Goal: Task Accomplishment & Management: Complete application form

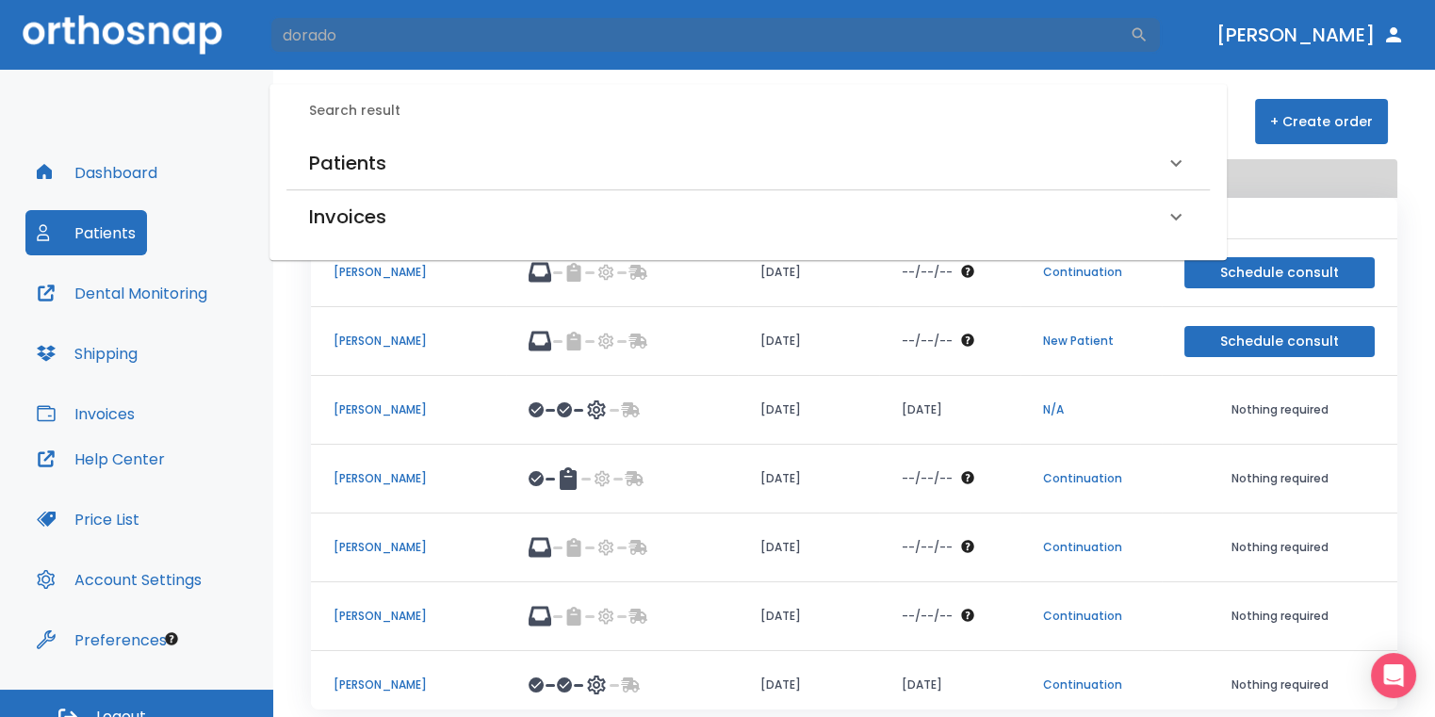
click at [442, 130] on div "Search result Patients [PERSON_NAME] (Received by doctor) Invoices [PERSON_NAME…" at bounding box center [747, 172] width 957 height 176
click at [453, 169] on div "Patients" at bounding box center [736, 163] width 855 height 30
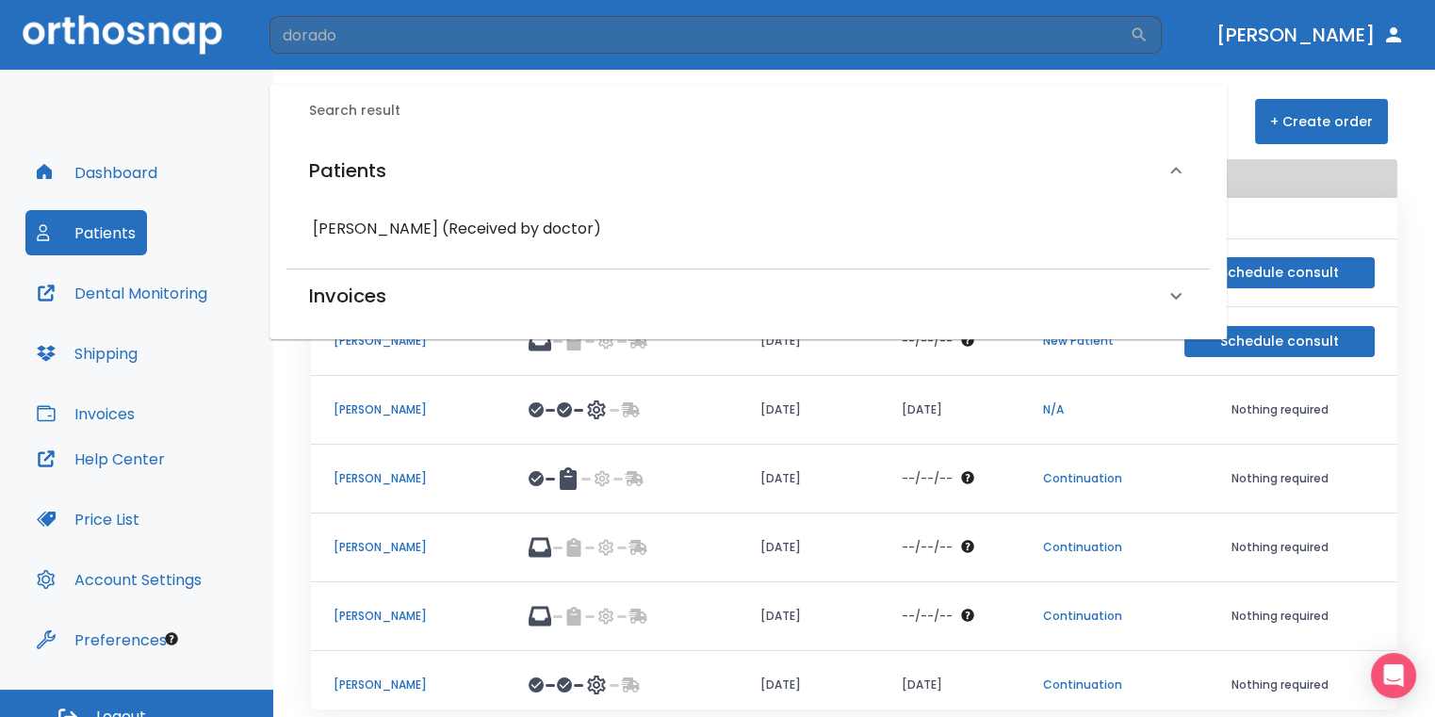
click at [458, 225] on h6 "[PERSON_NAME] (Received by doctor)" at bounding box center [748, 229] width 870 height 26
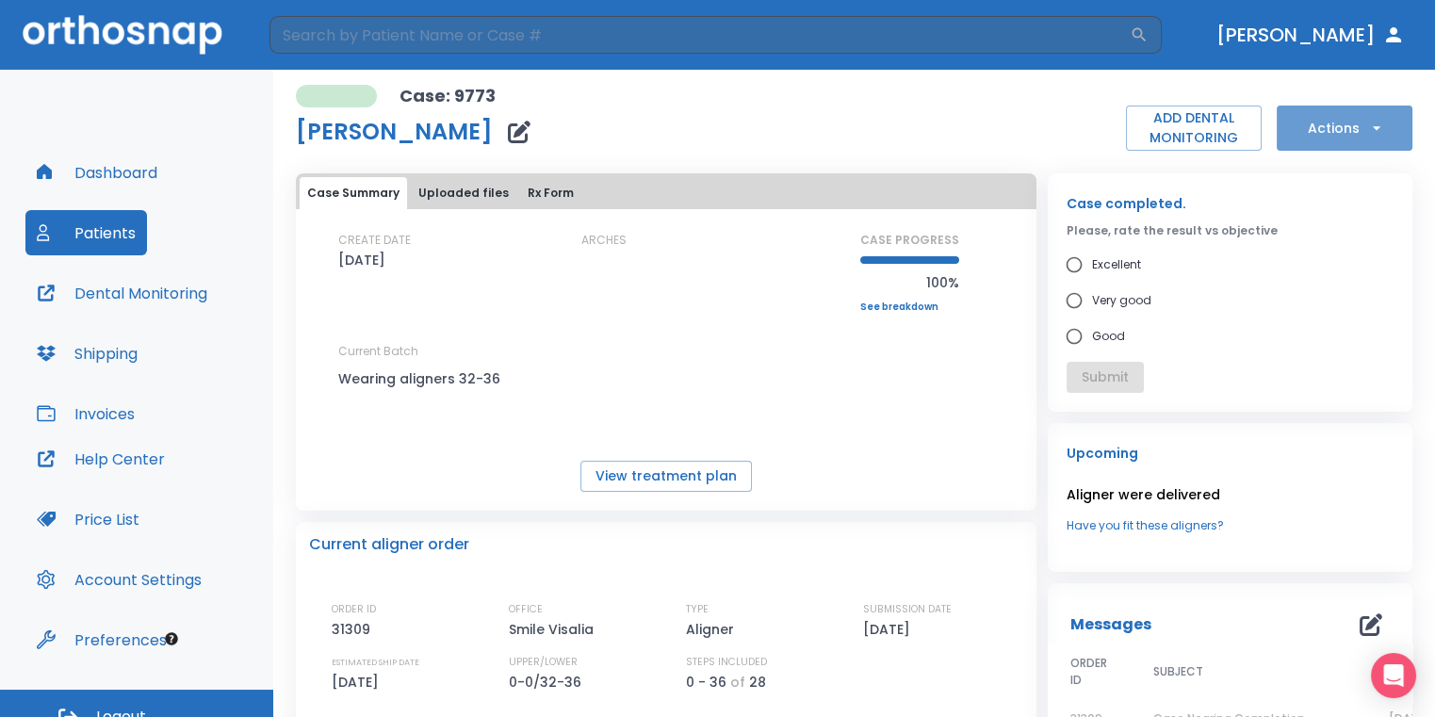
click at [1342, 111] on button "Actions" at bounding box center [1344, 128] width 136 height 45
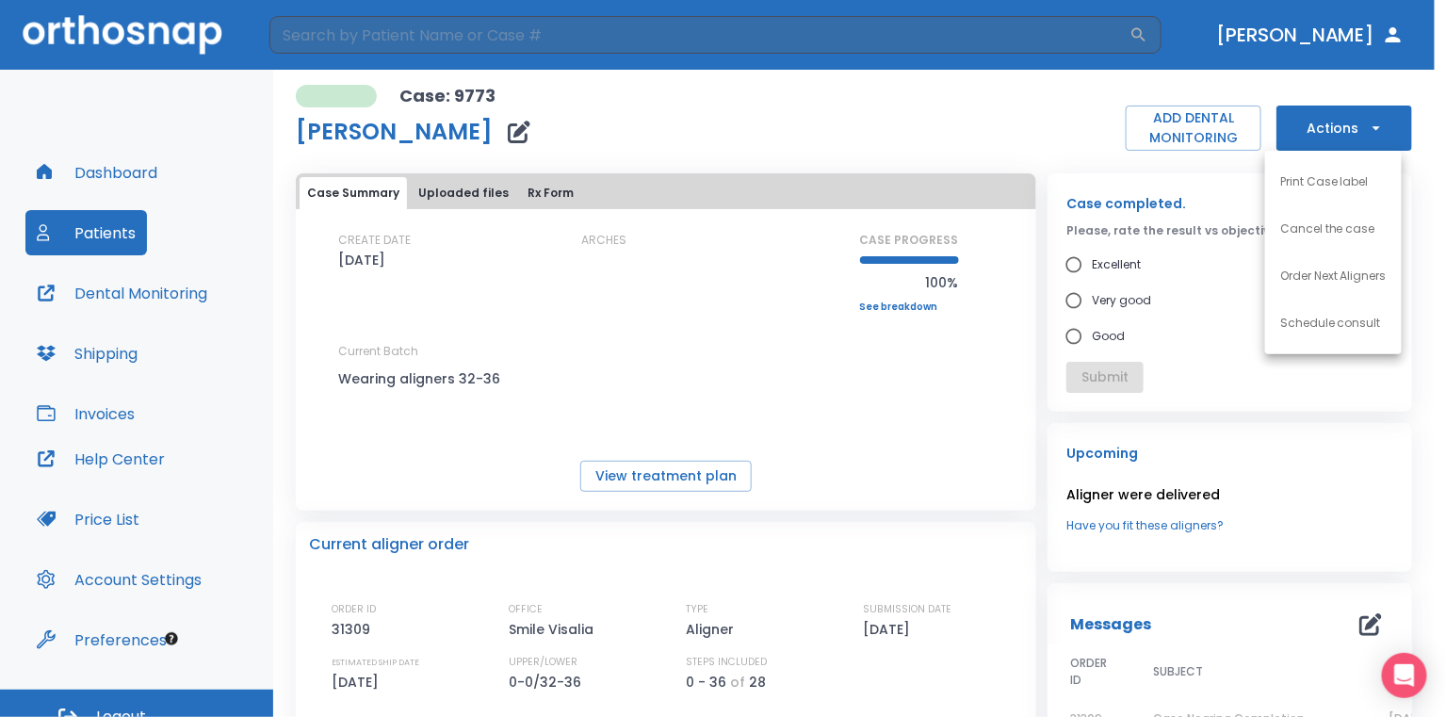
click at [1314, 274] on p "Order Next Aligners" at bounding box center [1333, 276] width 106 height 17
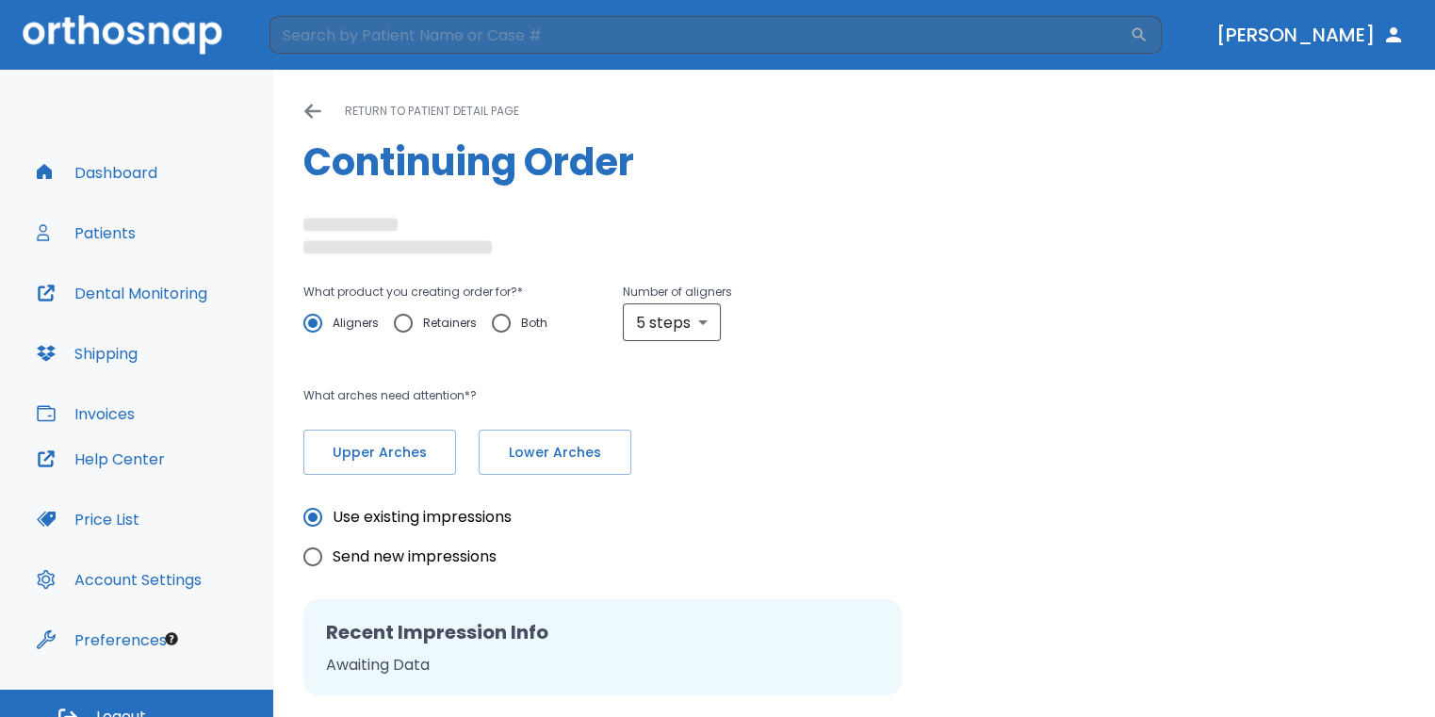
radio input "false"
radio input "true"
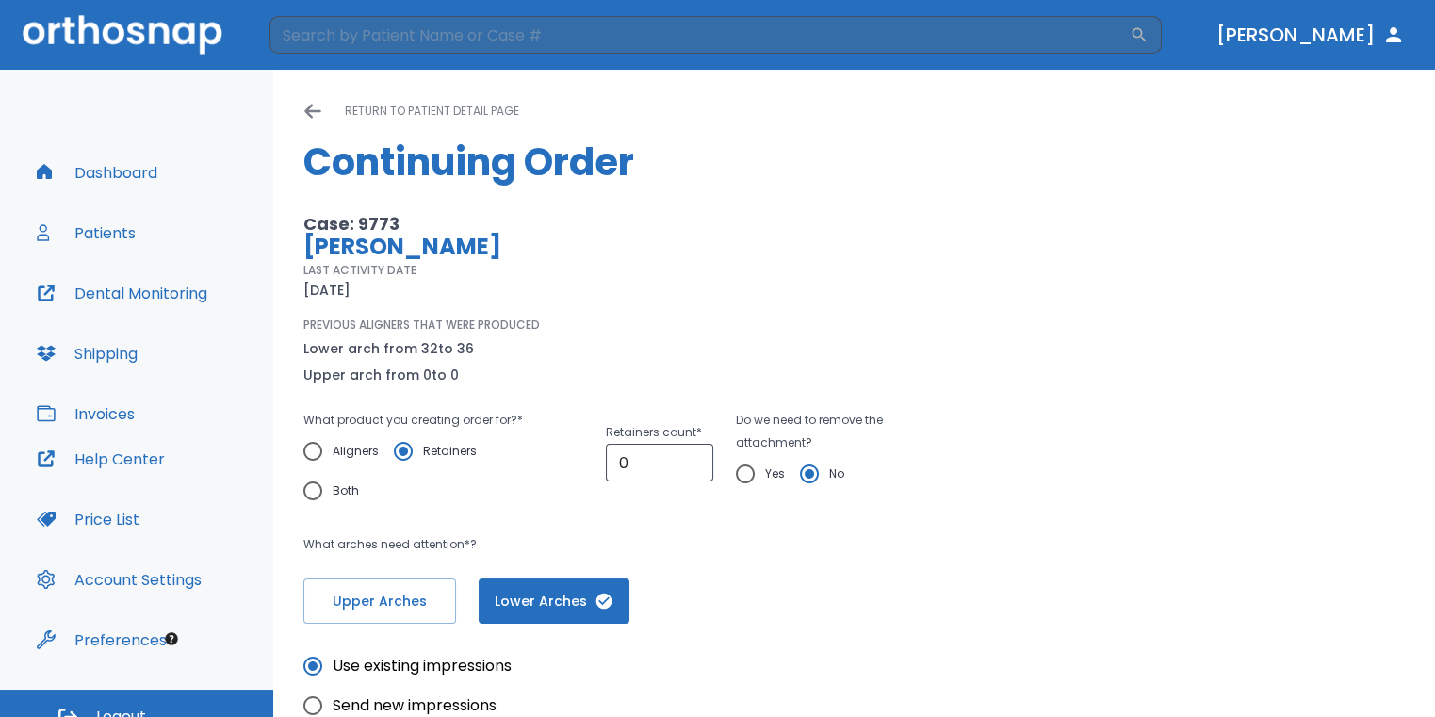
click at [308, 448] on input "Aligners" at bounding box center [313, 451] width 40 height 40
radio input "true"
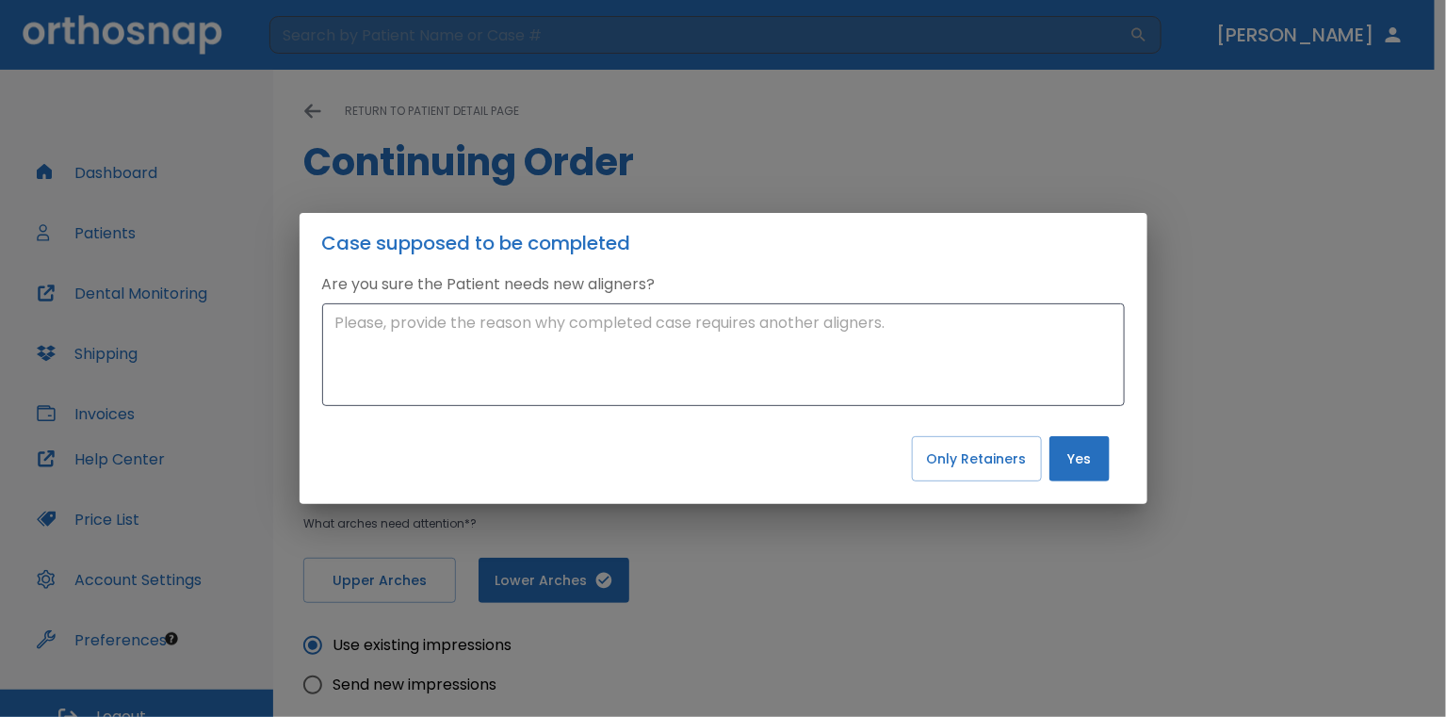
click at [1085, 470] on button "Yes" at bounding box center [1079, 458] width 60 height 45
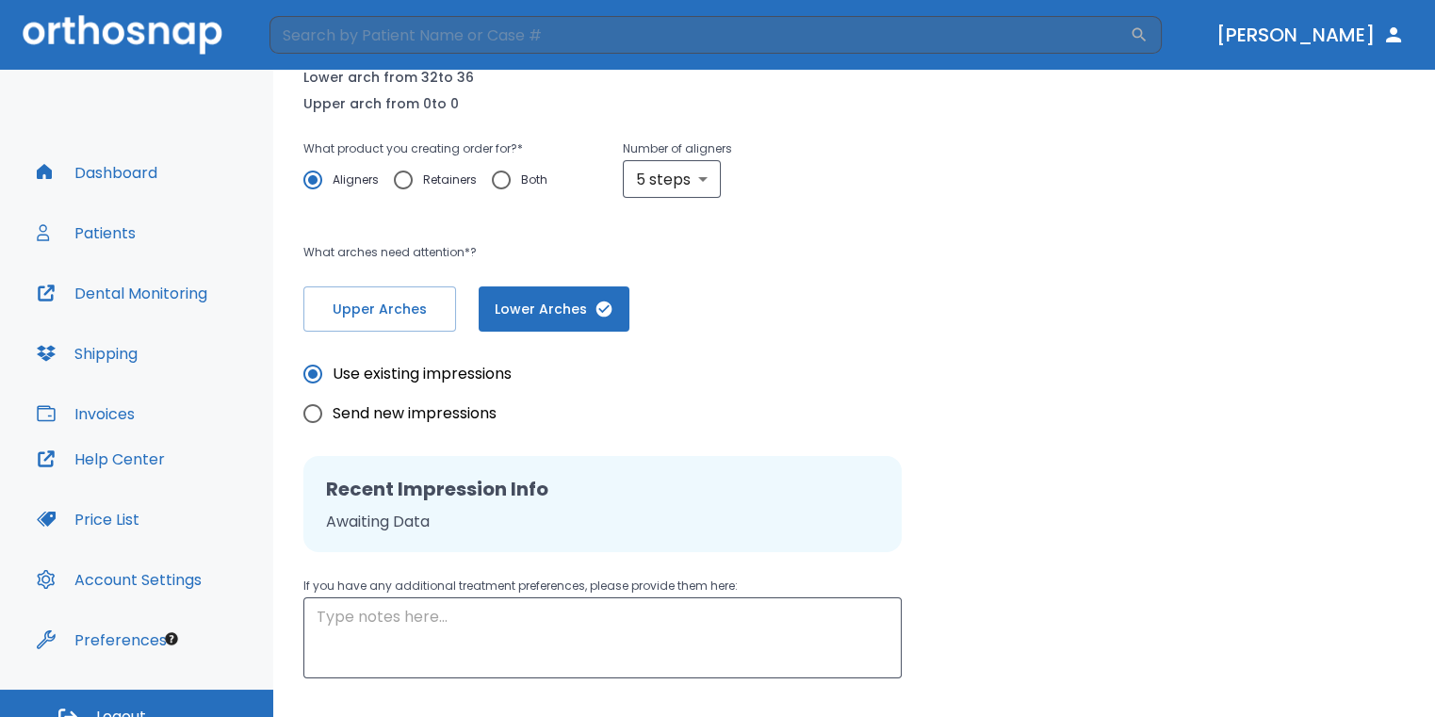
scroll to position [283, 0]
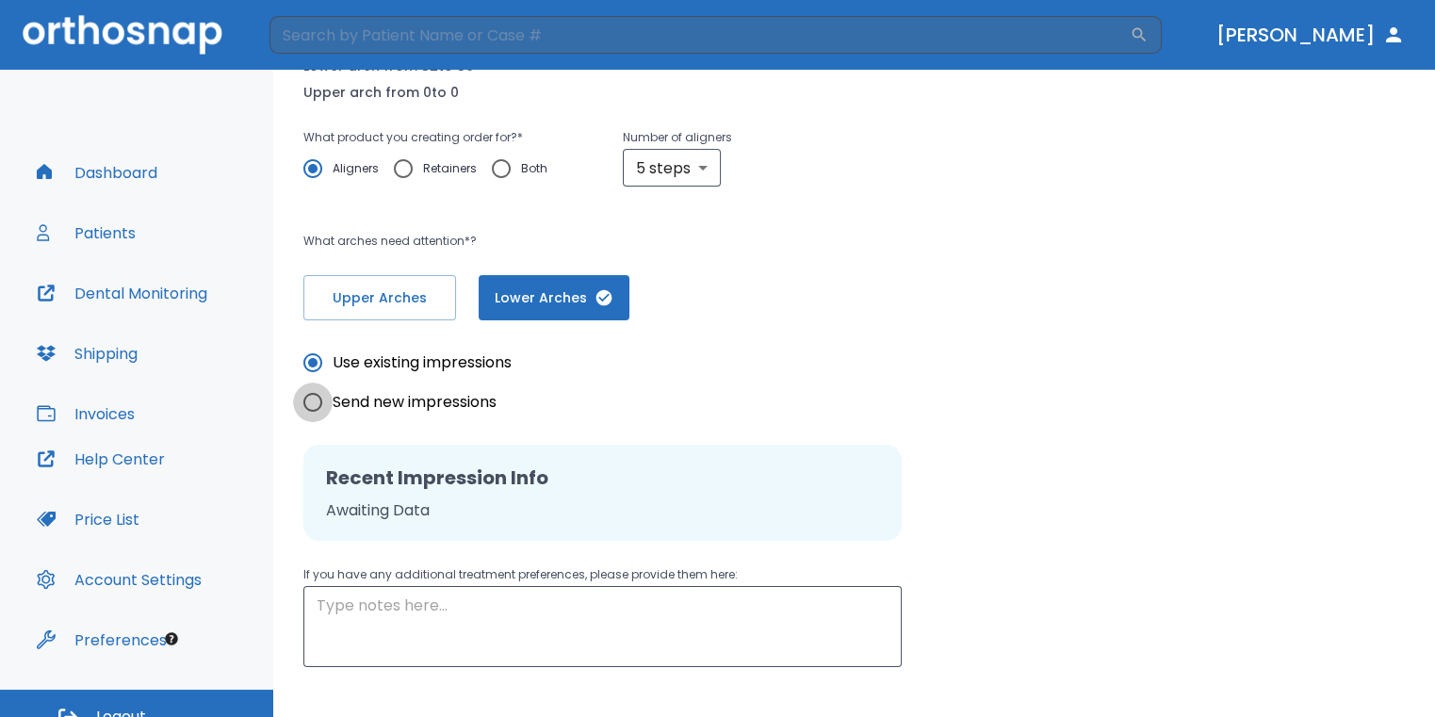
click at [317, 405] on input "Send new impressions" at bounding box center [313, 402] width 40 height 40
radio input "true"
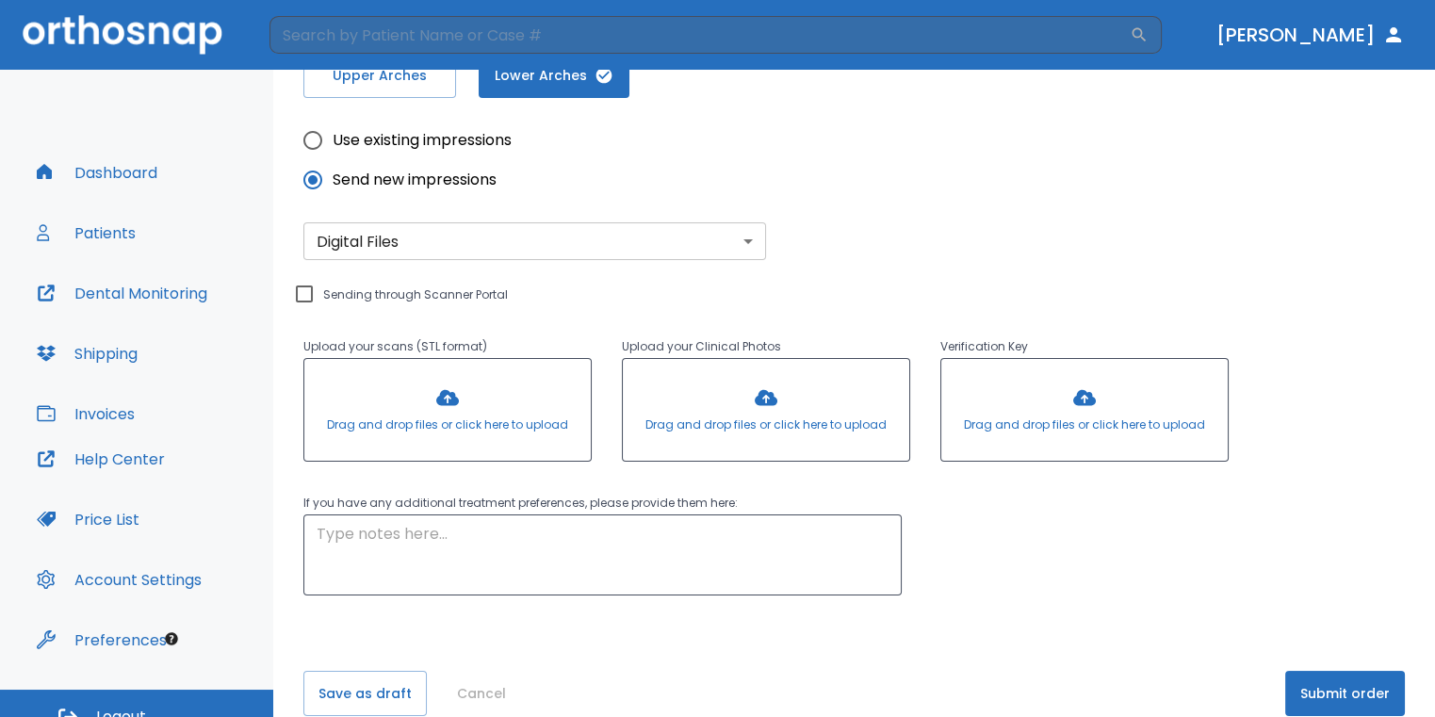
scroll to position [533, 0]
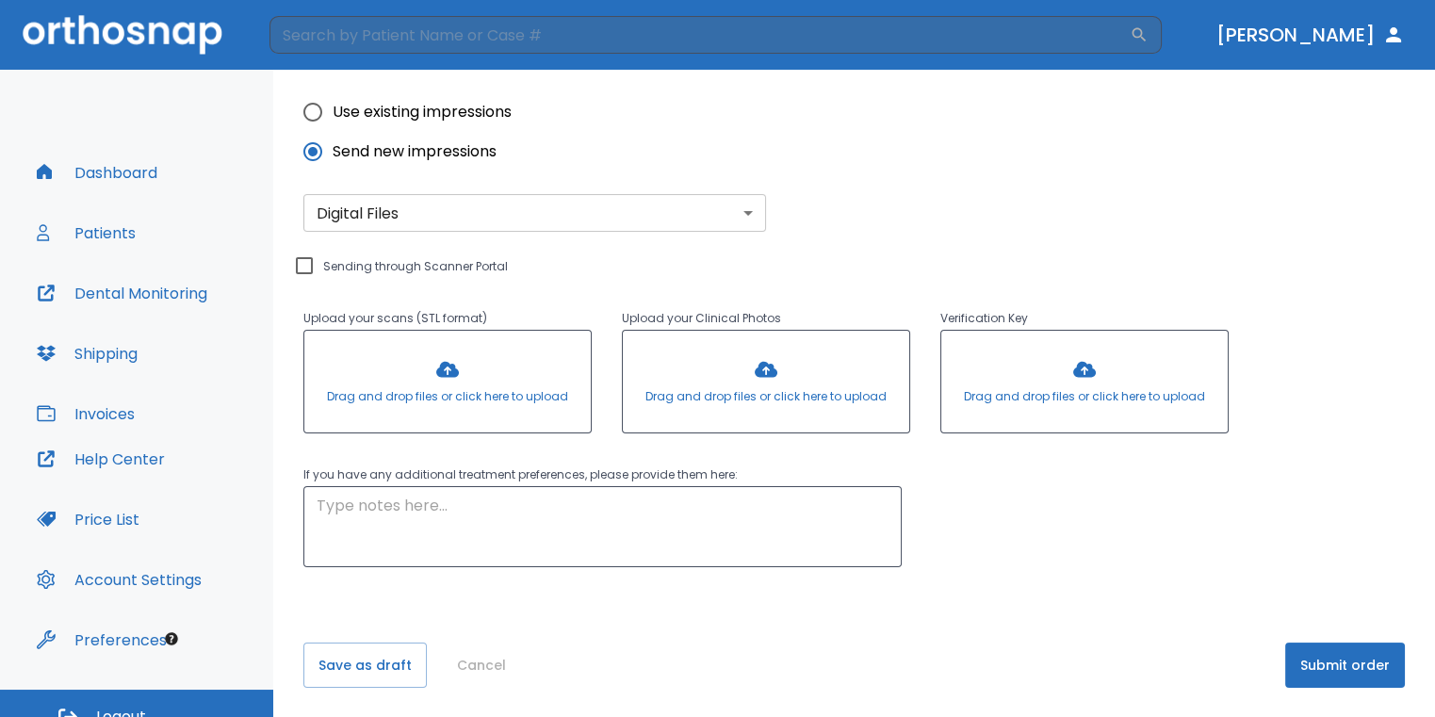
click at [1321, 668] on button "Submit order" at bounding box center [1345, 664] width 120 height 45
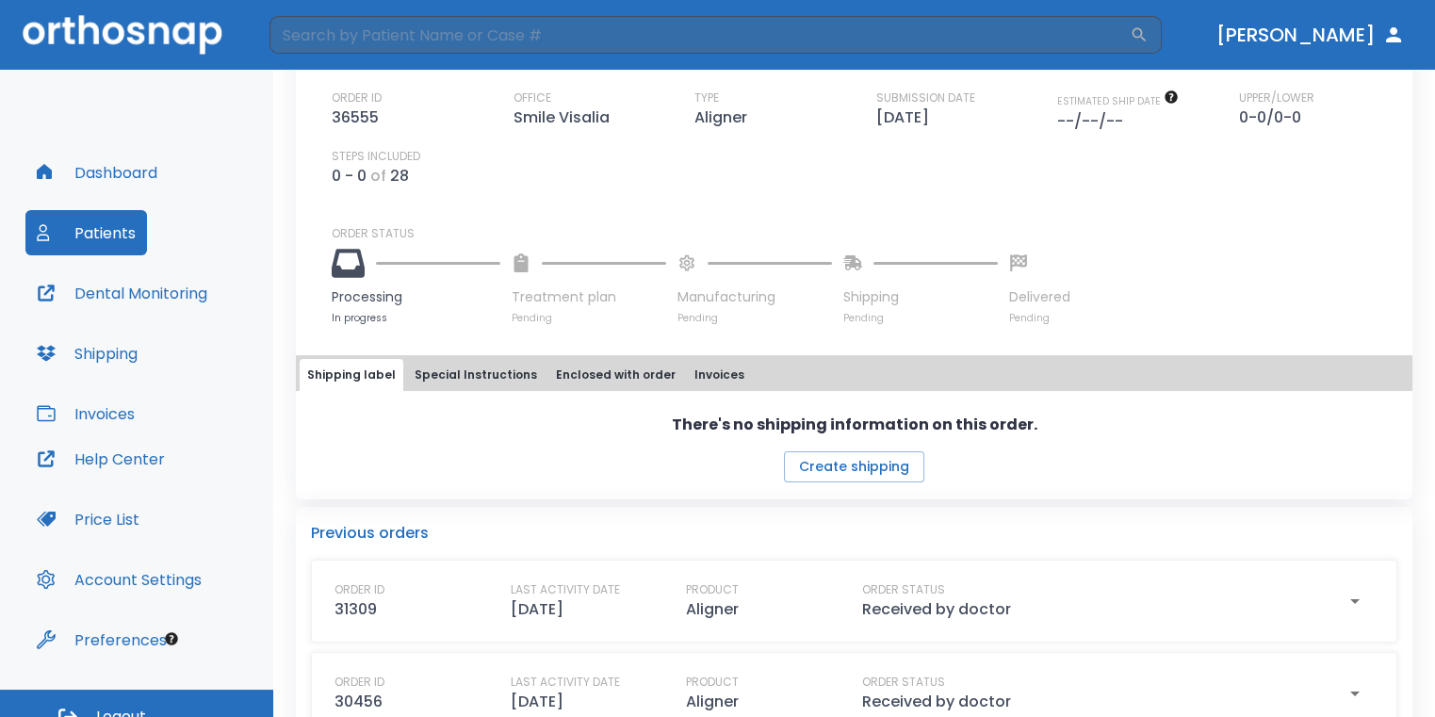
scroll to position [565, 0]
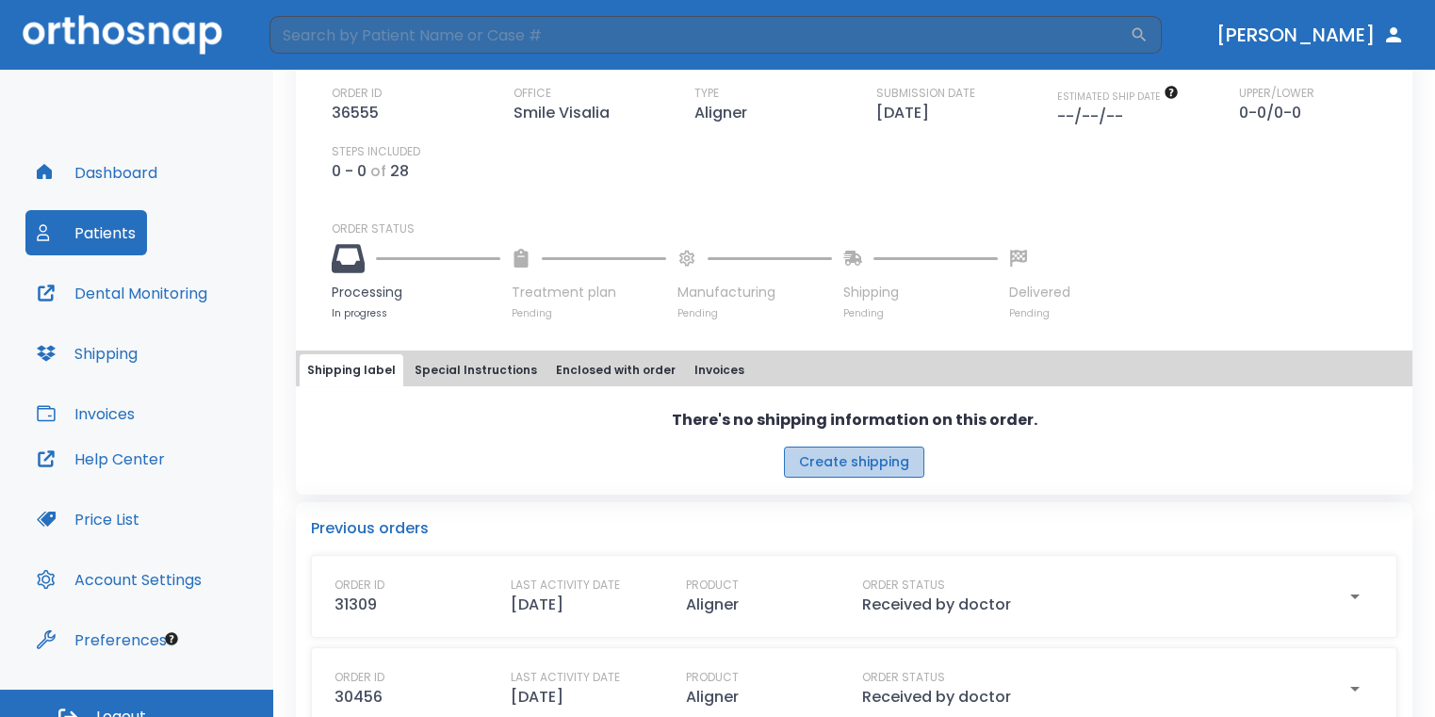
click at [887, 472] on button "Create shipping" at bounding box center [854, 462] width 140 height 31
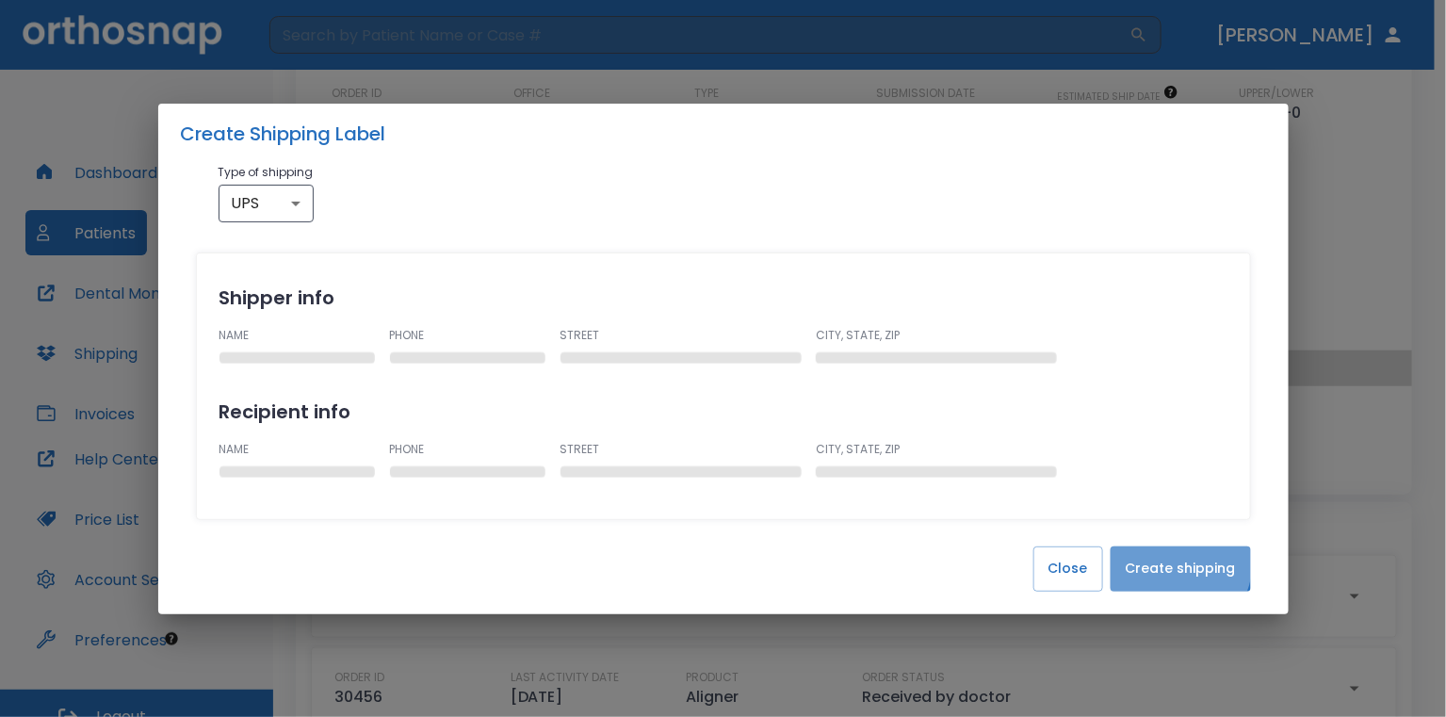
click at [1171, 561] on button "Create shipping" at bounding box center [1181, 568] width 140 height 45
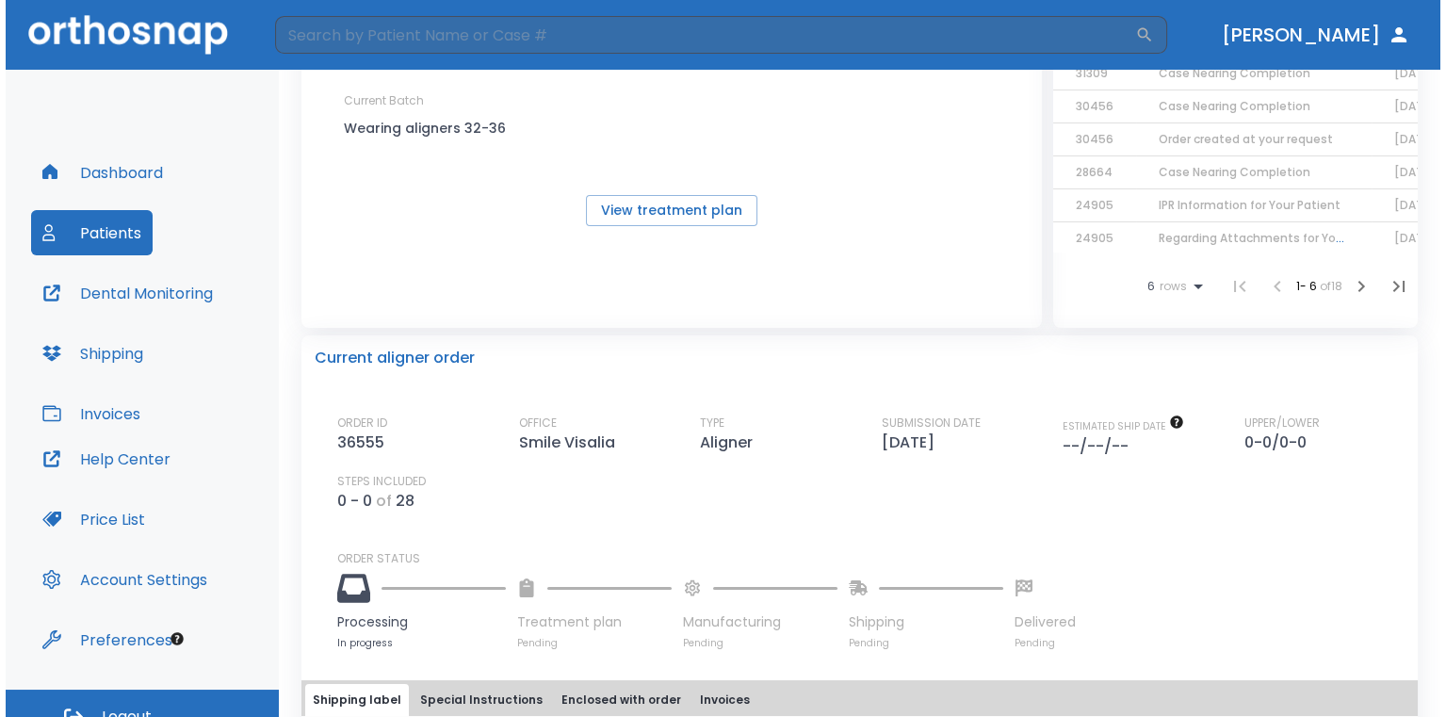
scroll to position [0, 0]
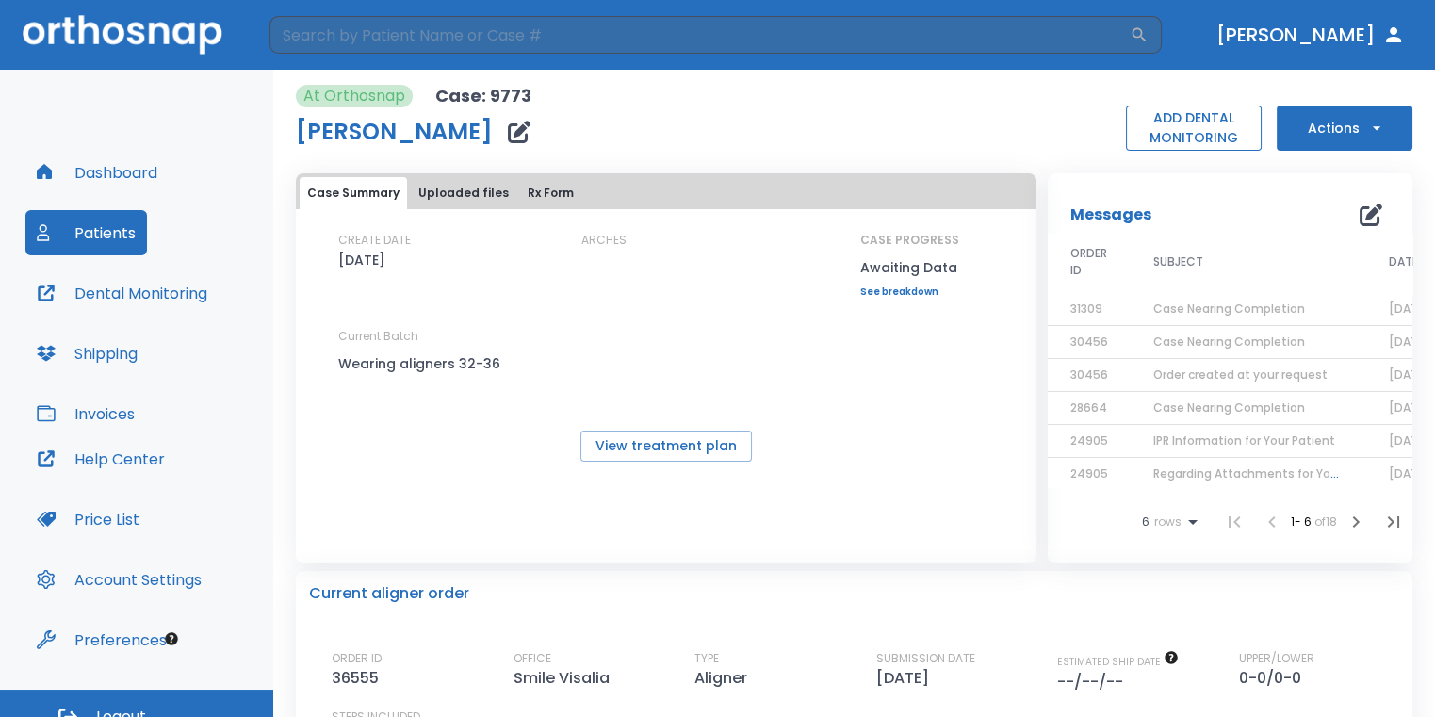
click at [1200, 118] on button "ADD DENTAL MONITORING" at bounding box center [1194, 128] width 136 height 45
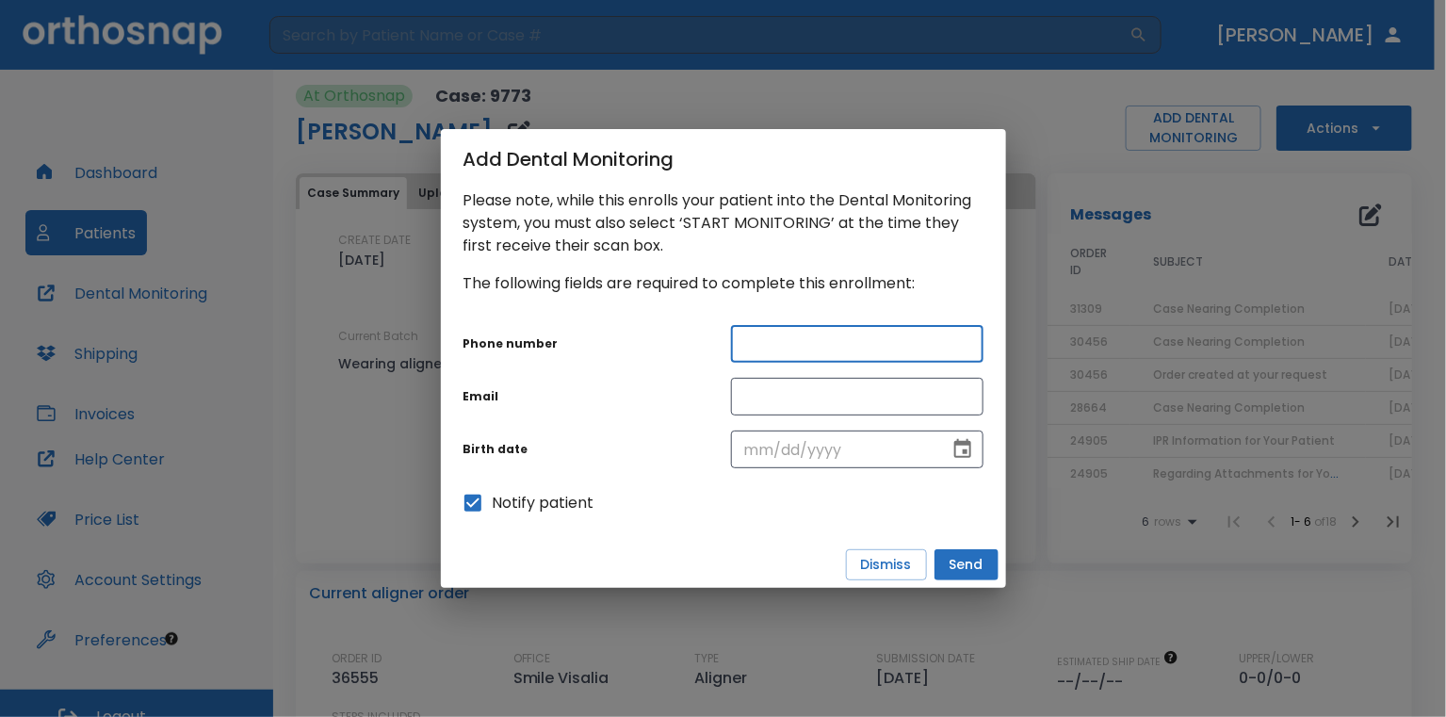
click at [853, 344] on input "text" at bounding box center [857, 344] width 252 height 38
click at [801, 344] on input "text" at bounding box center [857, 344] width 252 height 38
type input "5597316550"
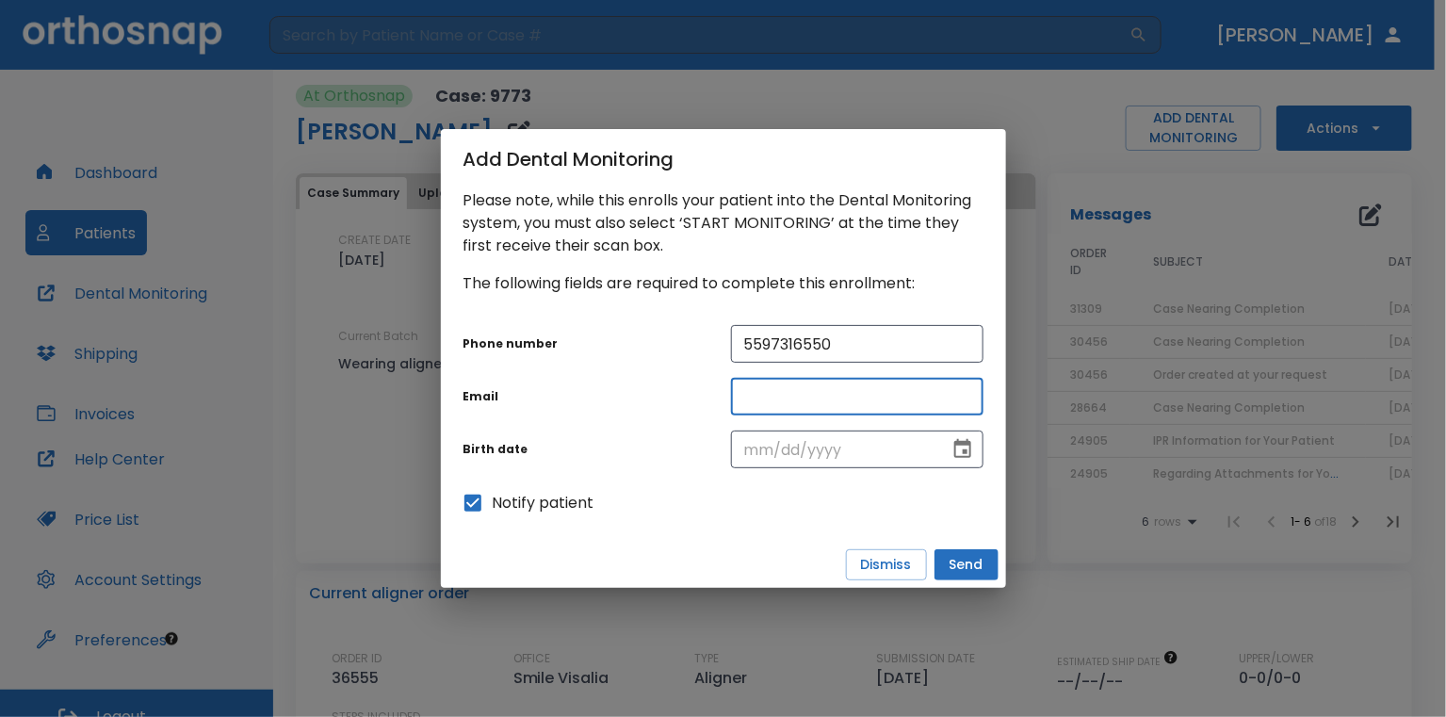
click at [792, 389] on input "text" at bounding box center [857, 397] width 252 height 38
drag, startPoint x: 762, startPoint y: 397, endPoint x: 791, endPoint y: 391, distance: 29.7
click at [791, 391] on input "[EMAIL_ADDRESS][DOMAIN_NAME]" at bounding box center [857, 397] width 252 height 38
click at [839, 404] on input "[EMAIL_ADDRESS][DOMAIN_NAME]" at bounding box center [857, 397] width 252 height 38
click at [921, 407] on input "[EMAIL_ADDRESS][DOMAIN_NAME]" at bounding box center [857, 397] width 252 height 38
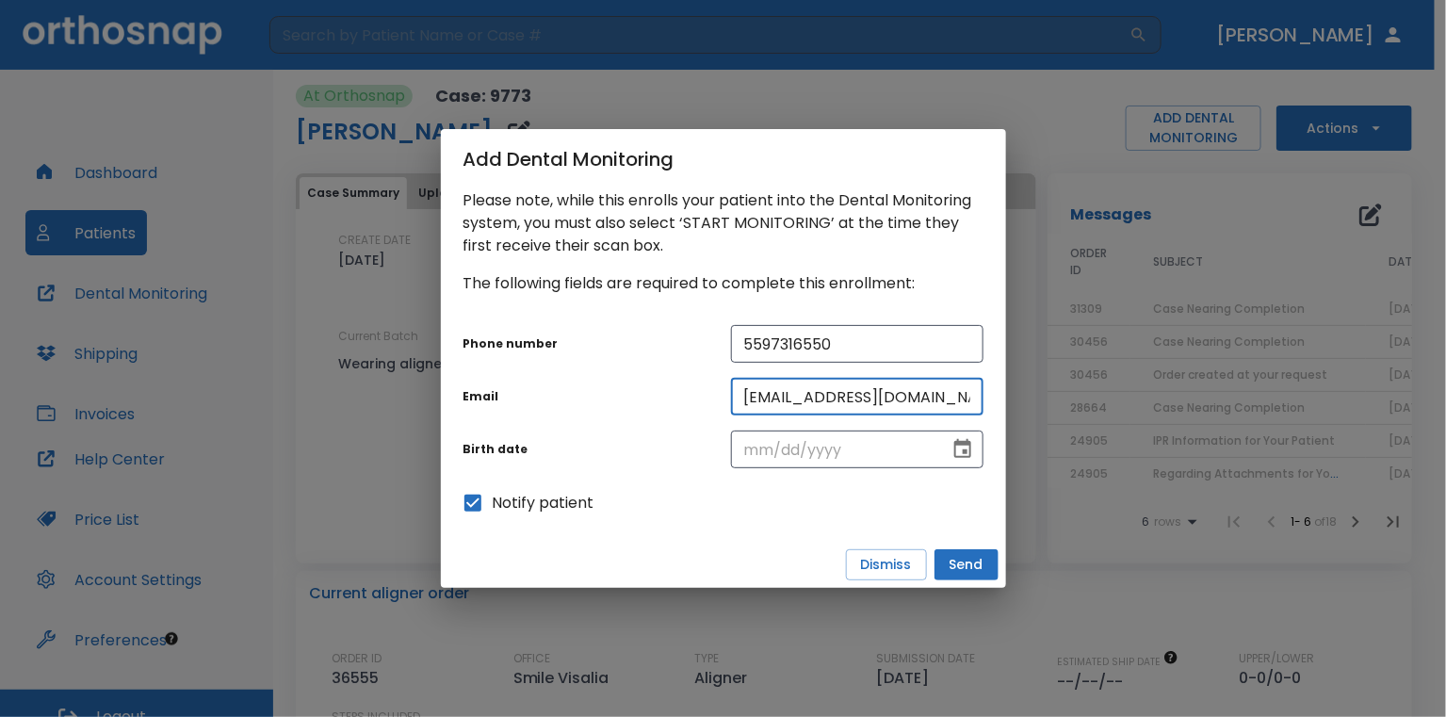
type input "[EMAIL_ADDRESS][DOMAIN_NAME]"
click at [944, 391] on div "[EMAIL_ADDRESS][DOMAIN_NAME] ​" at bounding box center [850, 389] width 268 height 53
click at [784, 448] on input "tel" at bounding box center [833, 450] width 205 height 38
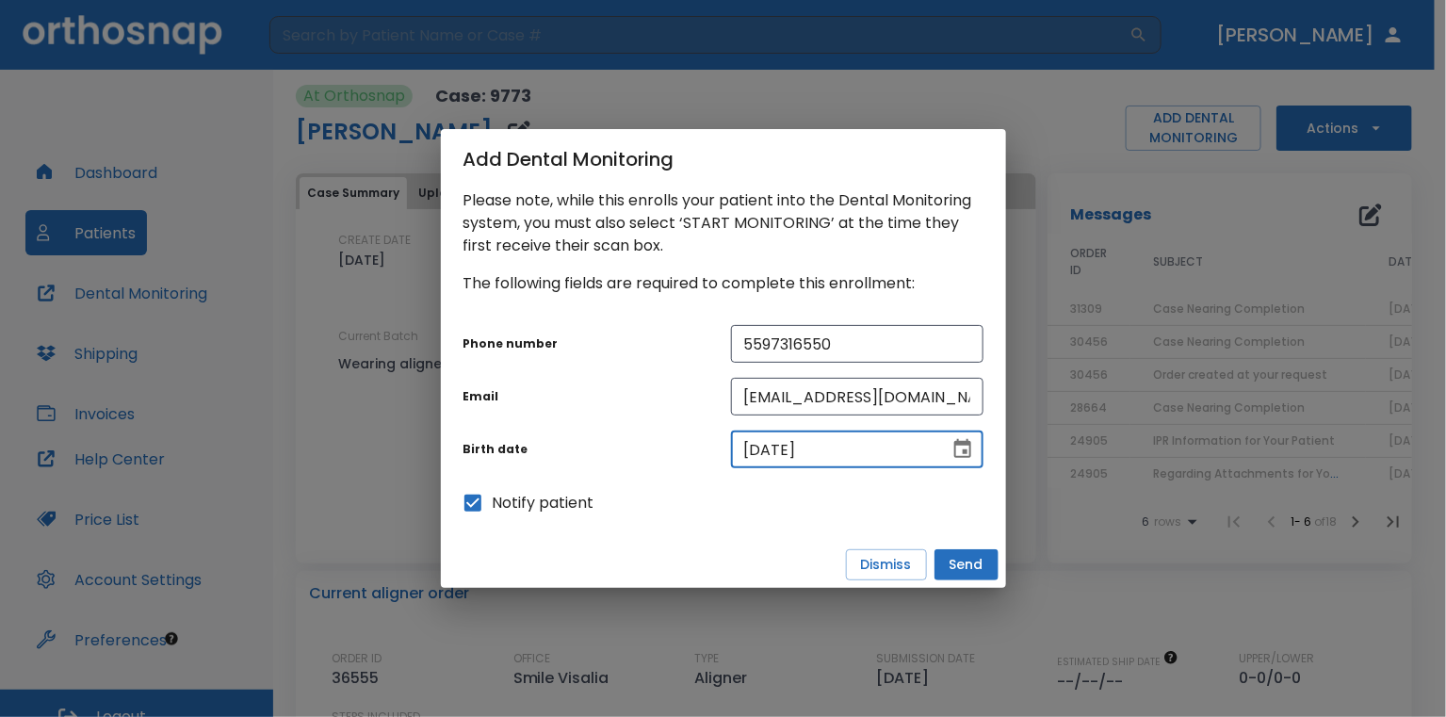
type input "[DATE]"
click at [964, 571] on button "Send" at bounding box center [967, 564] width 64 height 31
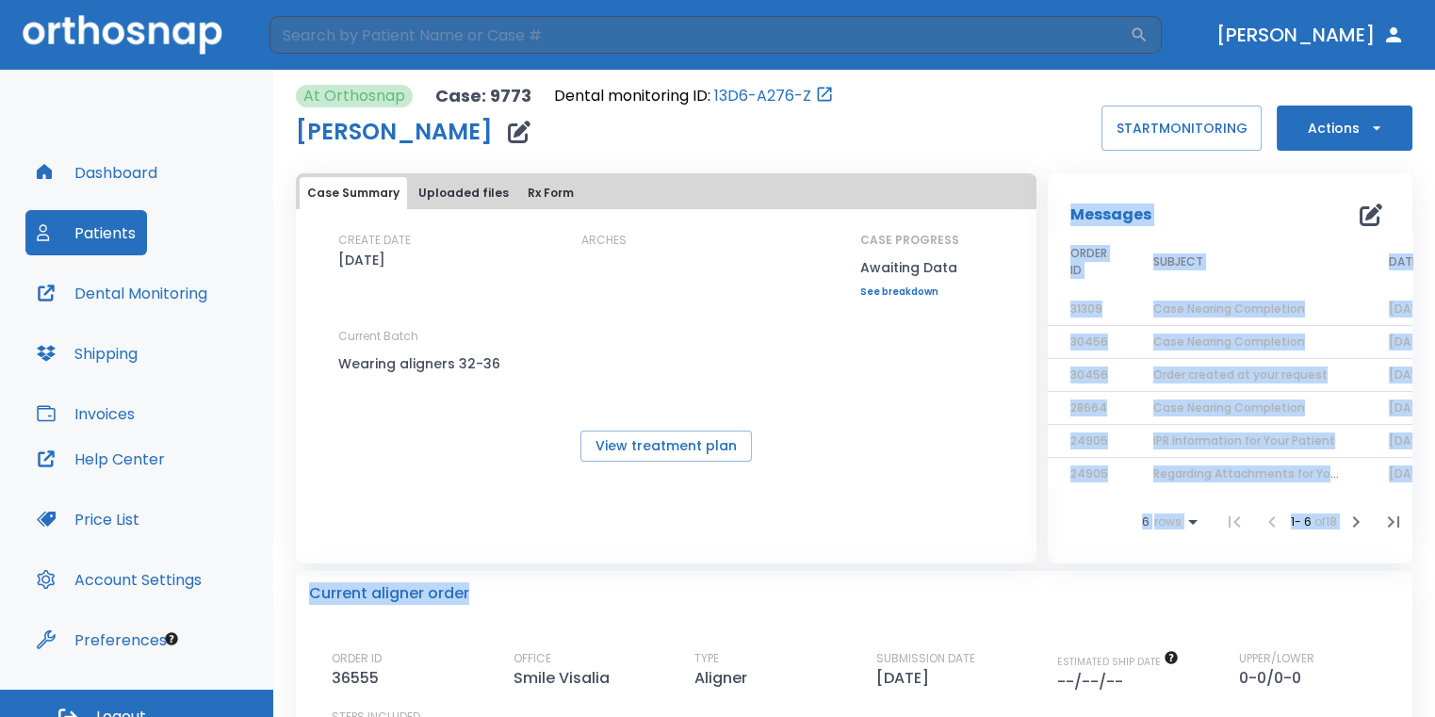
drag, startPoint x: 938, startPoint y: 539, endPoint x: 939, endPoint y: 568, distance: 29.2
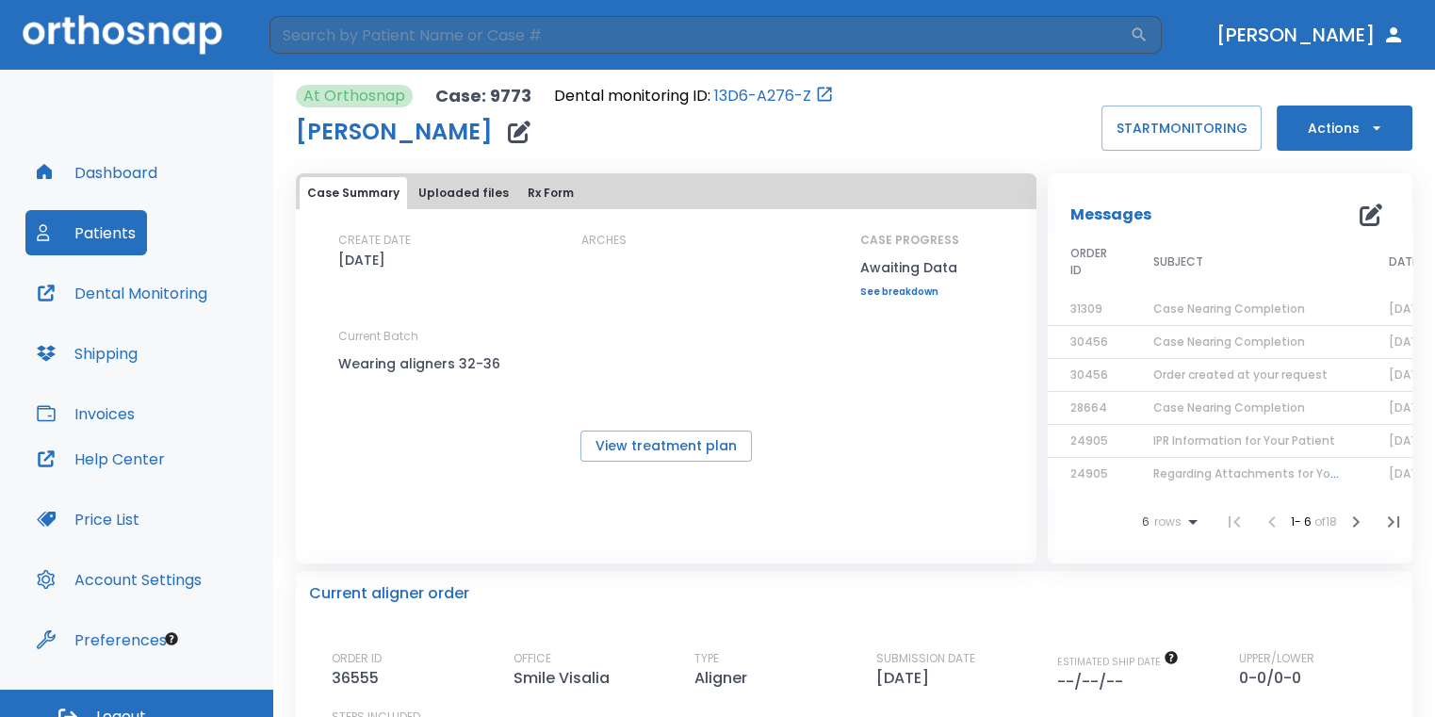
click at [764, 373] on div "CREATE DATE [DATE] ARCHES CASE PROGRESS Awaiting Data Upper progress (Est. 0 ) …" at bounding box center [666, 312] width 740 height 161
drag, startPoint x: 1268, startPoint y: 208, endPoint x: 1227, endPoint y: 196, distance: 43.2
click at [1268, 208] on div "Messages 0" at bounding box center [1229, 215] width 319 height 38
